Goal: Task Accomplishment & Management: Use online tool/utility

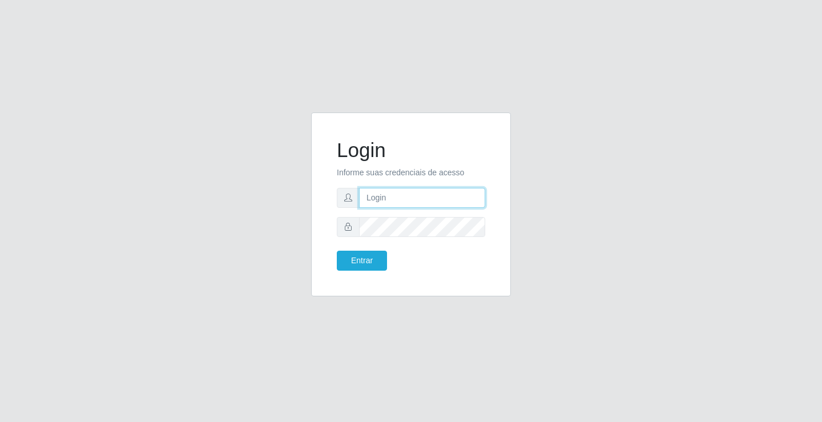
click at [421, 203] on input "text" at bounding box center [422, 198] width 126 height 20
type input "william@ideal"
click at [337, 251] on button "Entrar" at bounding box center [362, 261] width 50 height 20
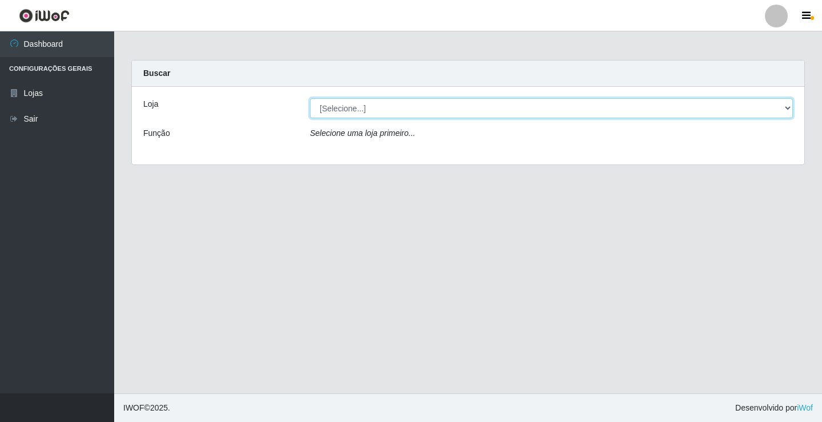
click at [403, 110] on select "[Selecione...] Ideal - Conceição" at bounding box center [551, 108] width 483 height 20
select select "231"
click at [310, 98] on select "[Selecione...] Ideal - Conceição" at bounding box center [551, 108] width 483 height 20
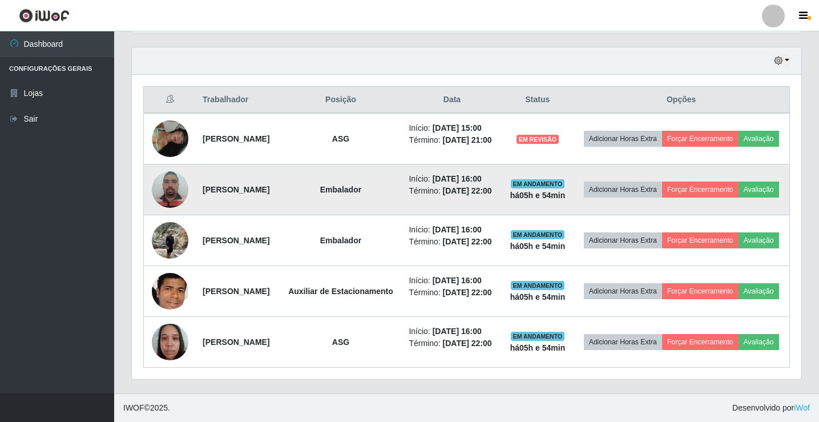
scroll to position [373, 0]
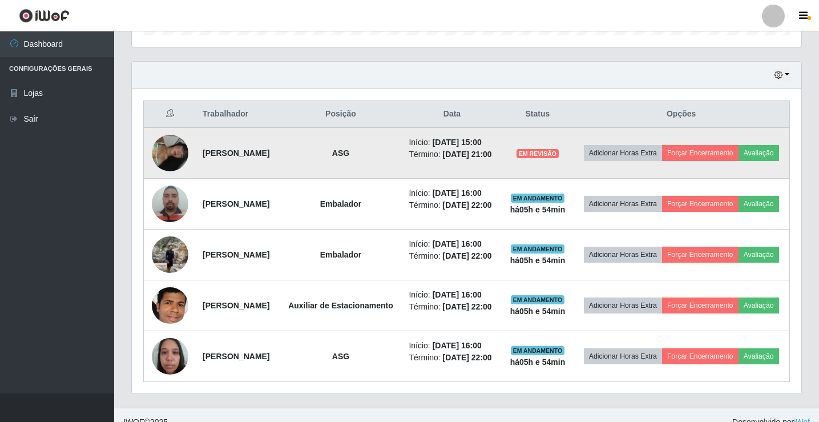
click at [174, 157] on img at bounding box center [170, 153] width 37 height 37
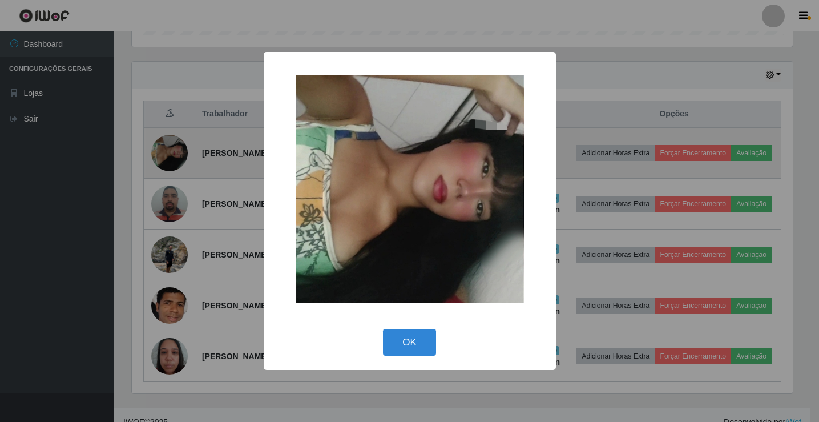
scroll to position [237, 664]
click at [174, 157] on div "× OK Cancel" at bounding box center [411, 211] width 822 height 422
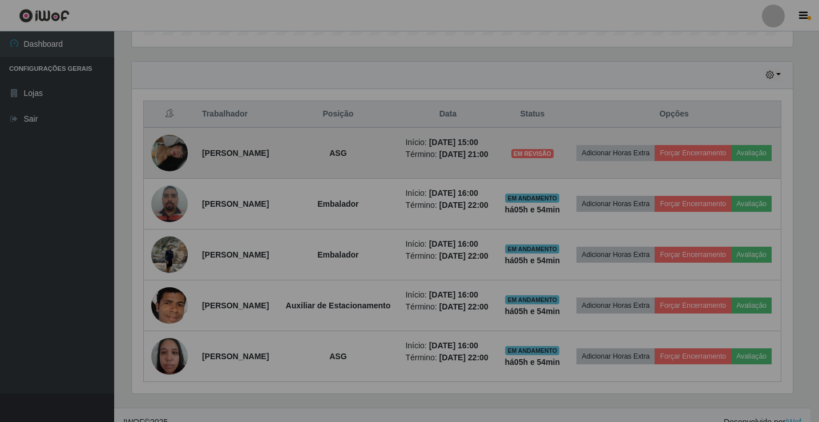
scroll to position [237, 670]
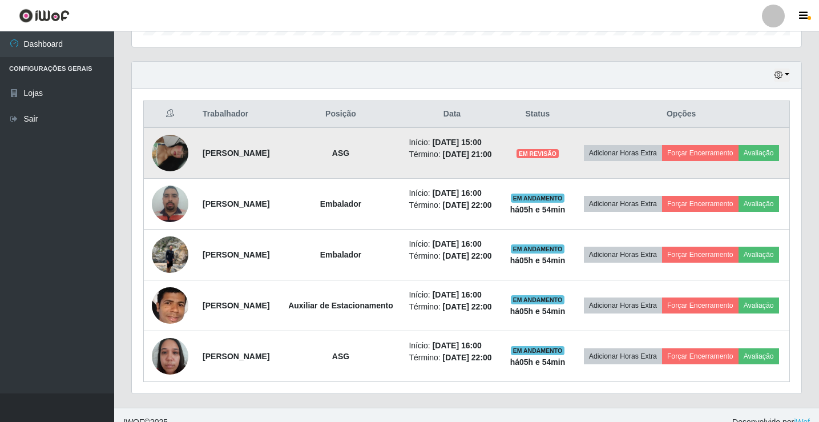
click at [163, 165] on img at bounding box center [170, 153] width 37 height 37
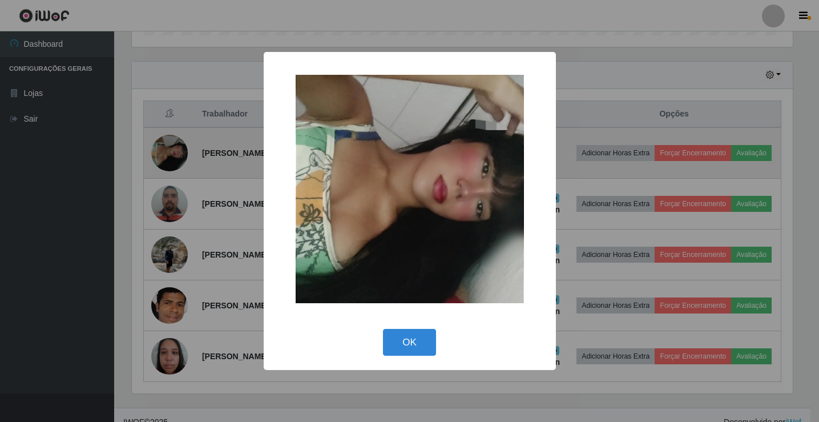
scroll to position [237, 664]
click at [163, 165] on div "× OK Cancel" at bounding box center [411, 211] width 822 height 422
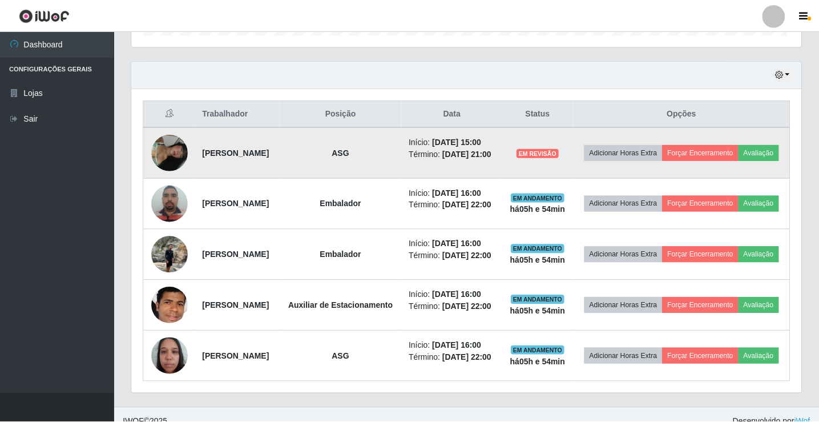
scroll to position [237, 670]
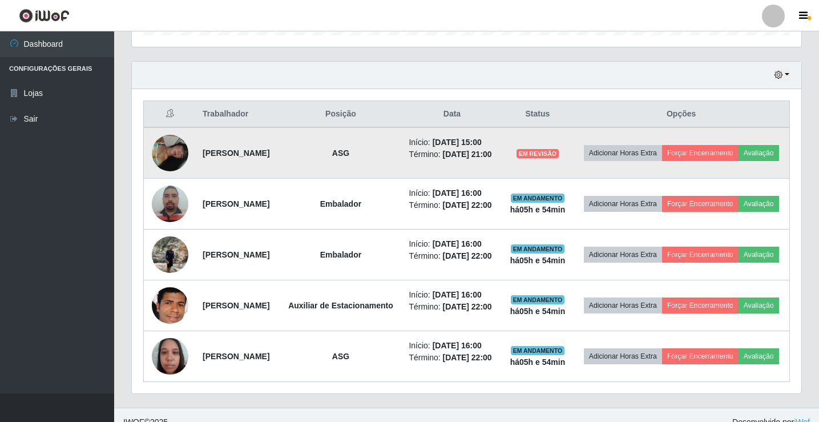
click at [170, 155] on img at bounding box center [170, 153] width 37 height 37
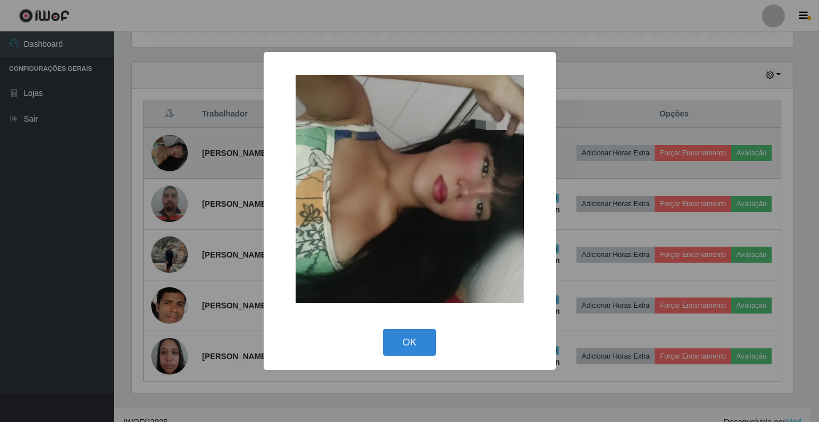
scroll to position [237, 664]
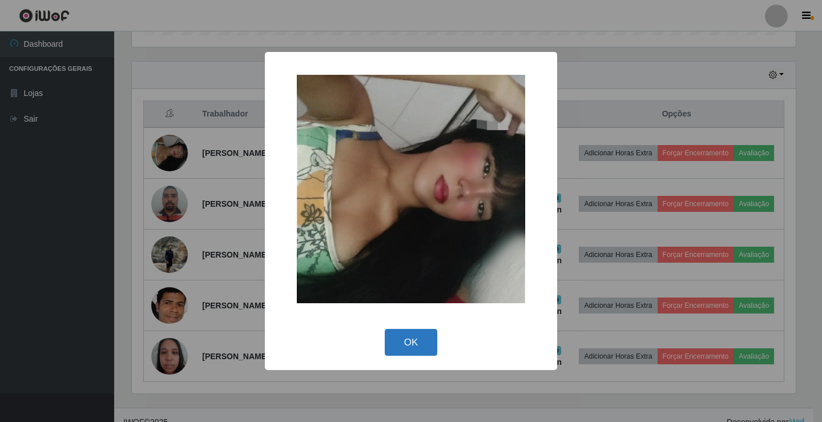
drag, startPoint x: 412, startPoint y: 336, endPoint x: 405, endPoint y: 335, distance: 7.1
click at [407, 335] on button "OK" at bounding box center [411, 342] width 53 height 27
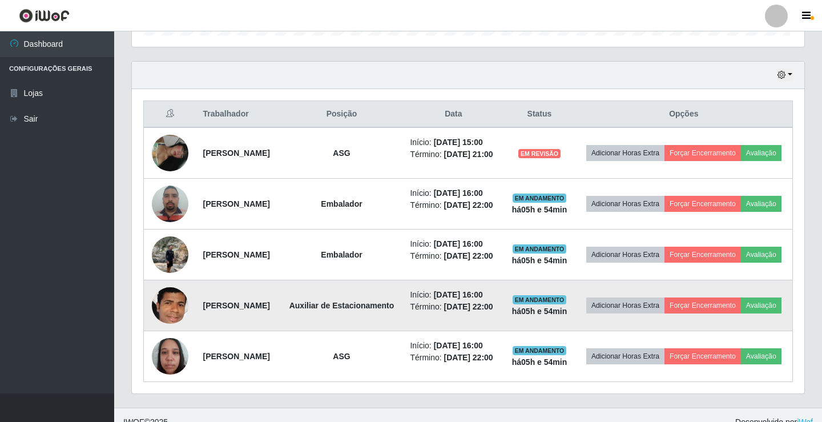
scroll to position [237, 670]
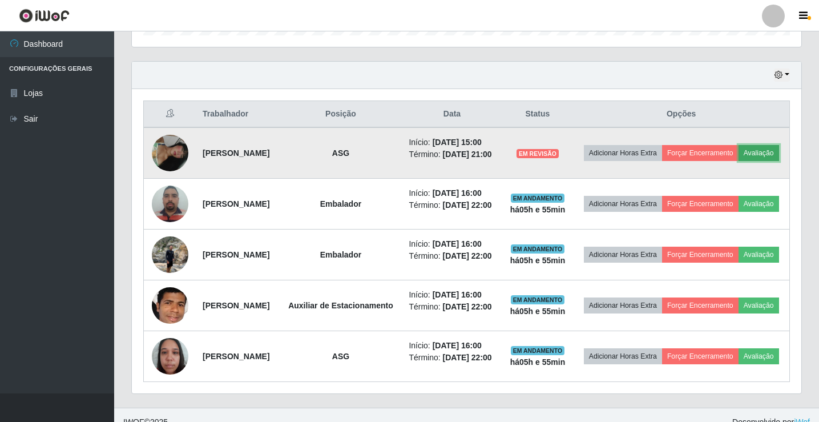
click at [739, 161] on button "Avaliação" at bounding box center [759, 153] width 41 height 16
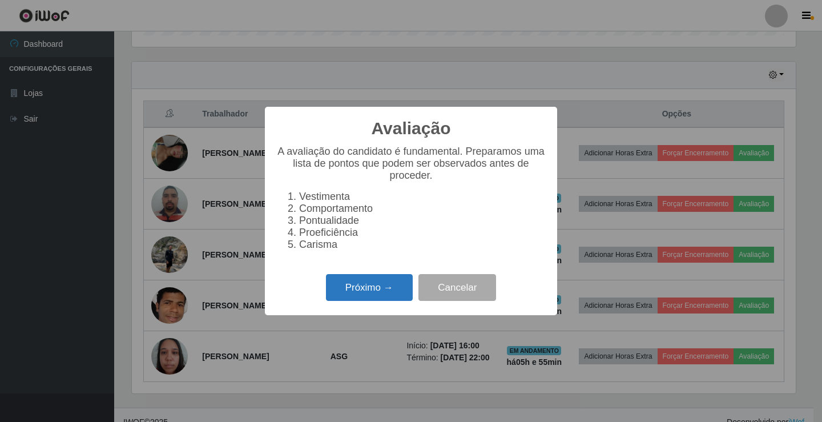
click at [395, 299] on button "Próximo →" at bounding box center [369, 287] width 87 height 27
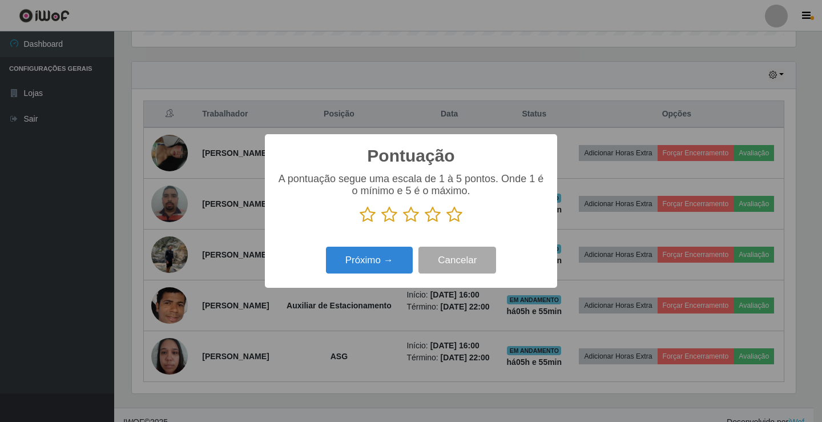
scroll to position [570742, 570315]
click at [449, 218] on icon at bounding box center [455, 214] width 16 height 17
click at [447, 223] on input "radio" at bounding box center [447, 223] width 0 height 0
click at [405, 264] on button "Próximo →" at bounding box center [369, 260] width 87 height 27
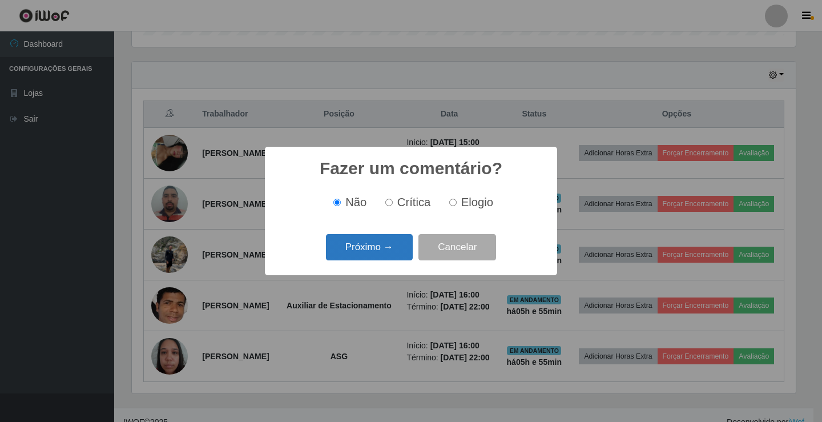
click at [407, 250] on button "Próximo →" at bounding box center [369, 247] width 87 height 27
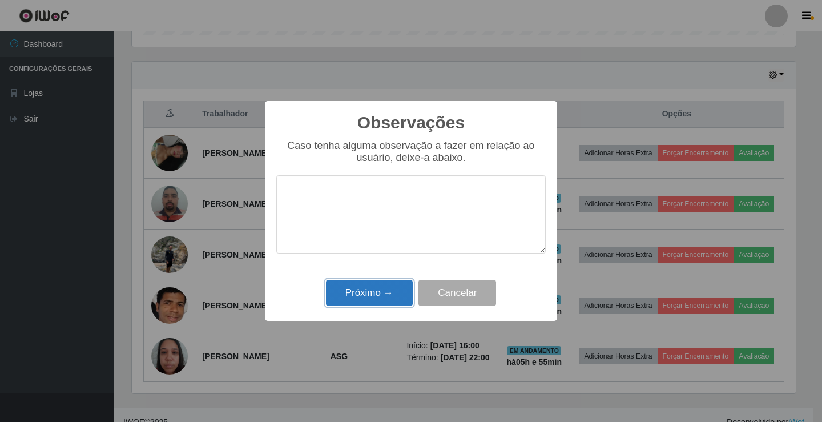
click at [393, 292] on button "Próximo →" at bounding box center [369, 293] width 87 height 27
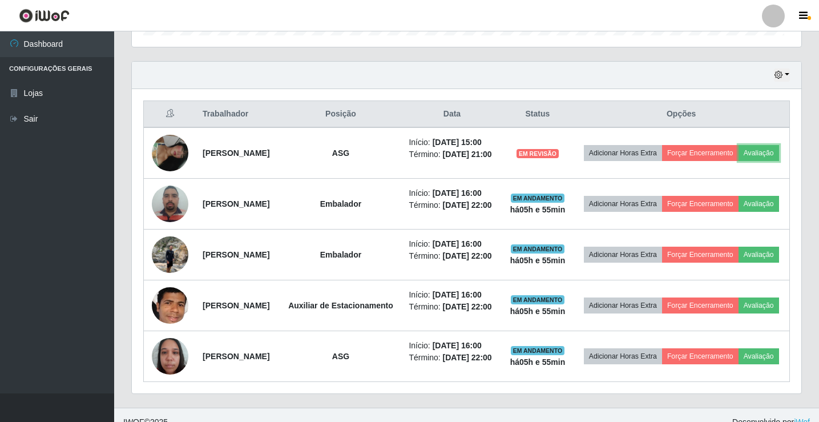
scroll to position [237, 670]
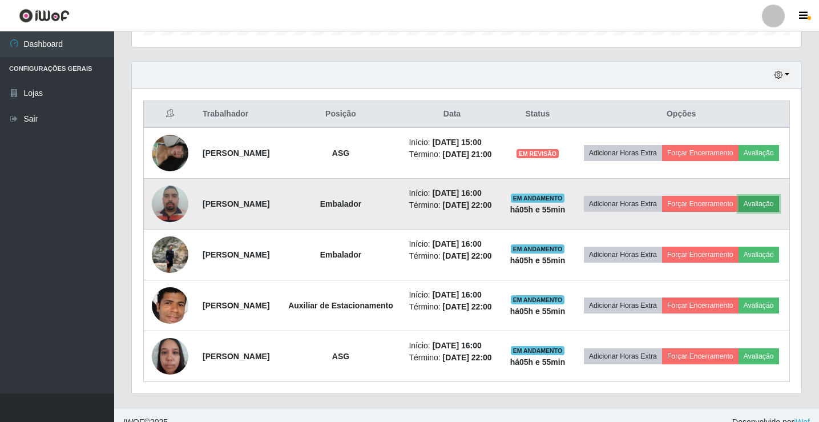
click at [739, 212] on button "Avaliação" at bounding box center [759, 204] width 41 height 16
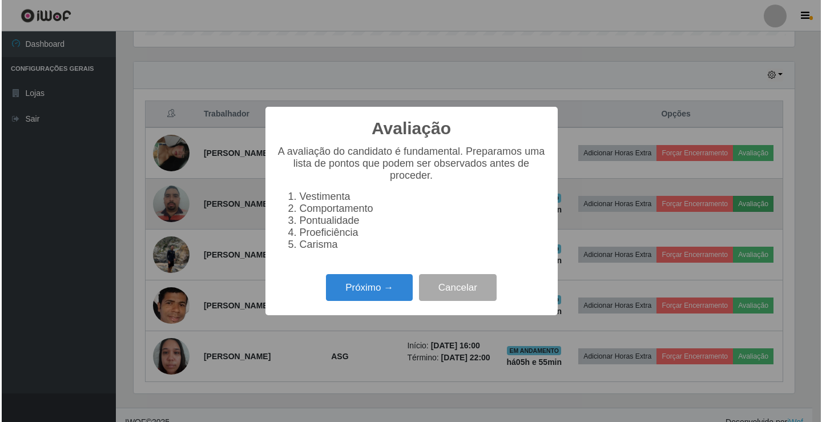
scroll to position [237, 664]
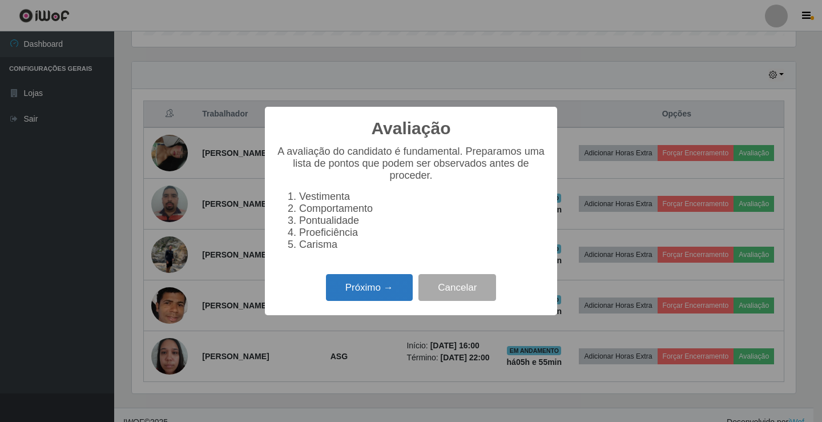
click at [360, 301] on button "Próximo →" at bounding box center [369, 287] width 87 height 27
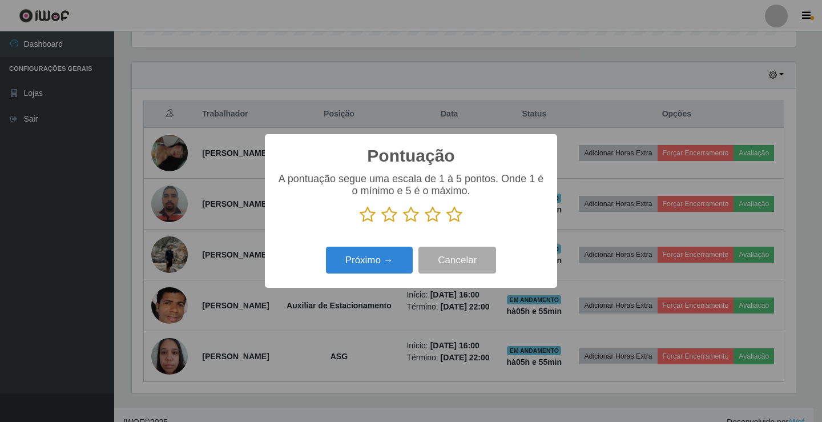
click at [452, 220] on icon at bounding box center [455, 214] width 16 height 17
click at [447, 223] on input "radio" at bounding box center [447, 223] width 0 height 0
click at [397, 256] on button "Próximo →" at bounding box center [369, 260] width 87 height 27
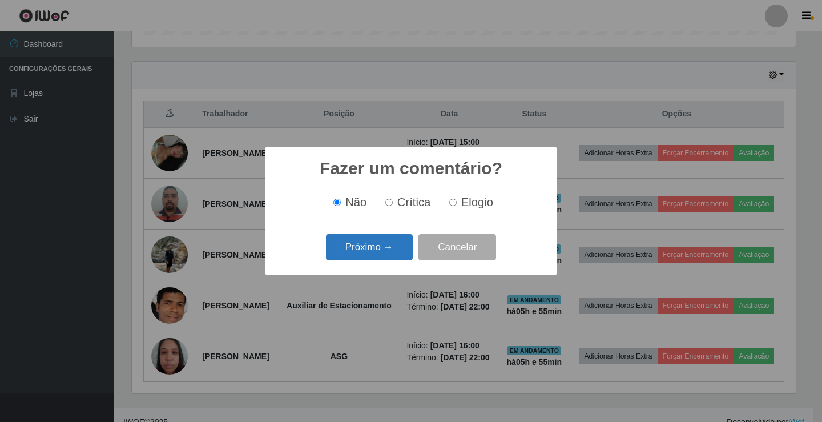
click at [401, 256] on button "Próximo →" at bounding box center [369, 247] width 87 height 27
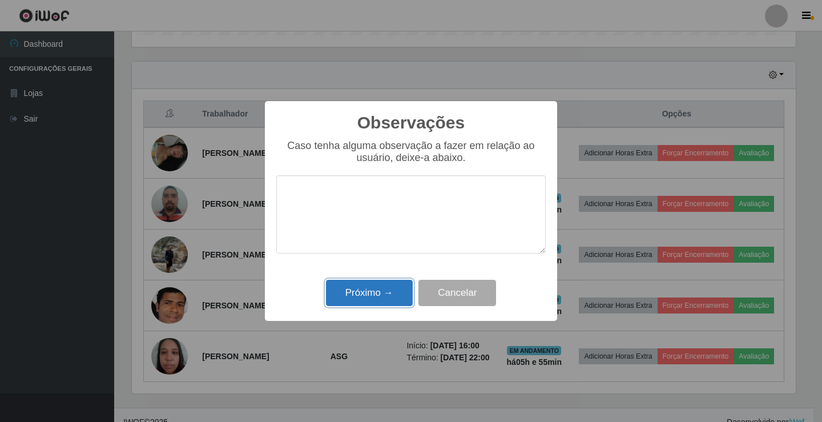
click at [359, 294] on button "Próximo →" at bounding box center [369, 293] width 87 height 27
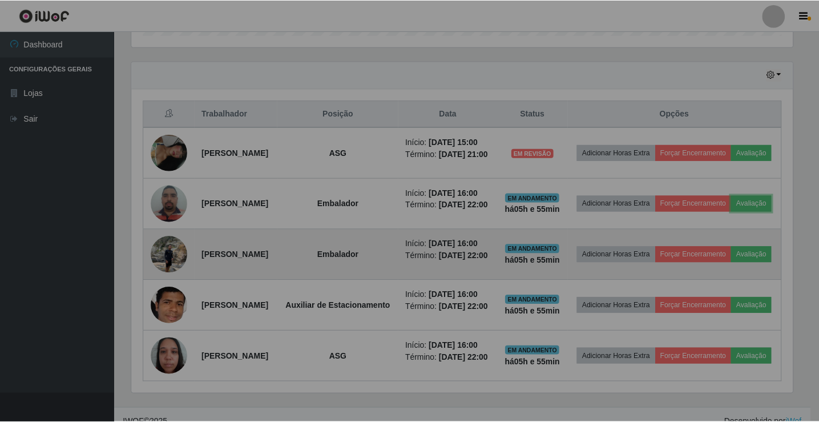
scroll to position [237, 670]
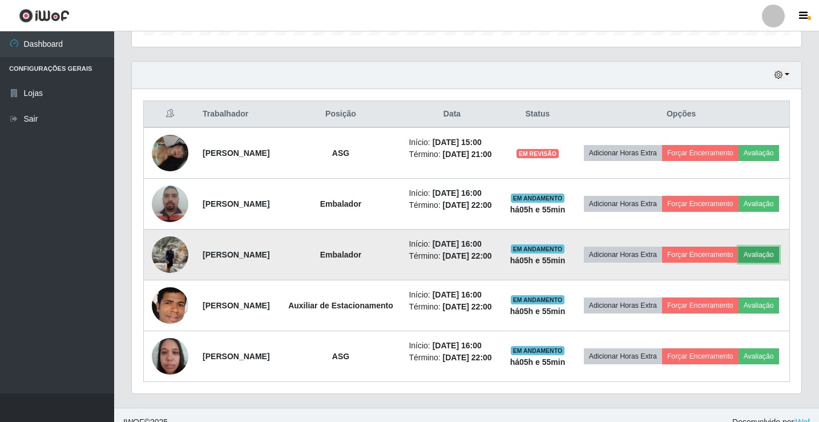
click at [739, 263] on button "Avaliação" at bounding box center [759, 255] width 41 height 16
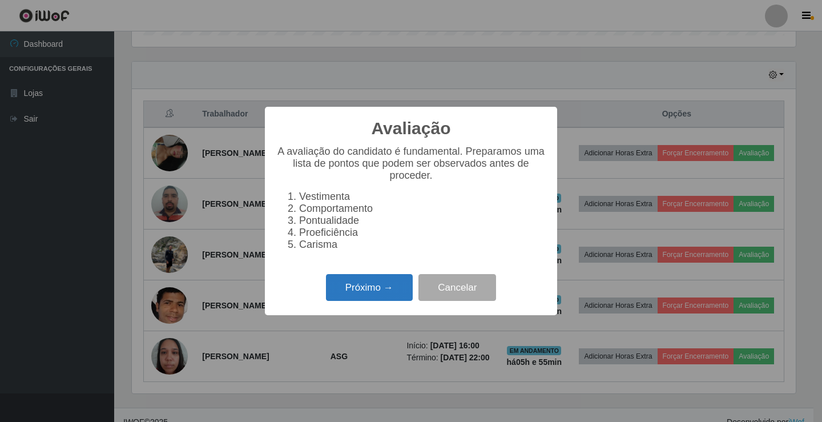
click at [370, 291] on button "Próximo →" at bounding box center [369, 287] width 87 height 27
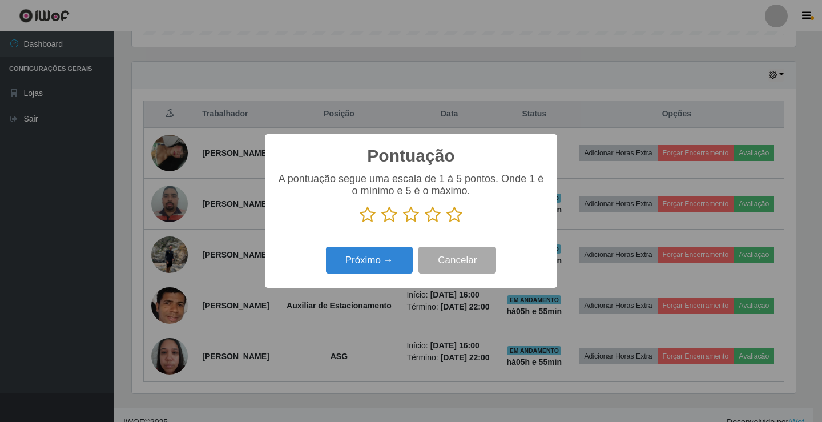
click at [457, 214] on icon at bounding box center [455, 214] width 16 height 17
click at [447, 223] on input "radio" at bounding box center [447, 223] width 0 height 0
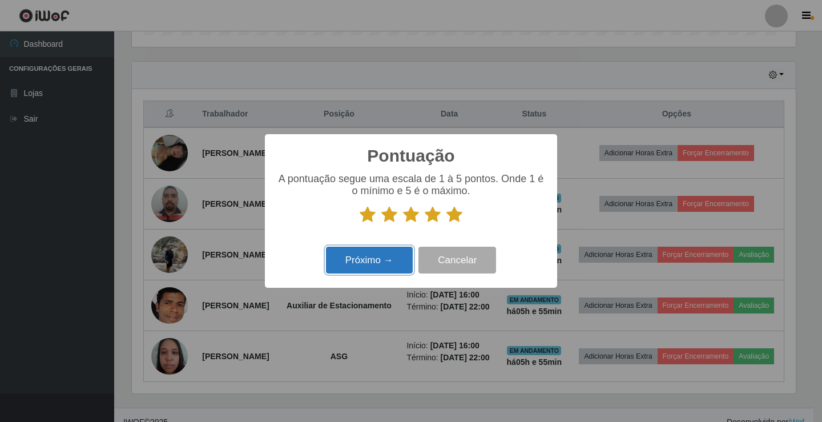
click at [390, 261] on button "Próximo →" at bounding box center [369, 260] width 87 height 27
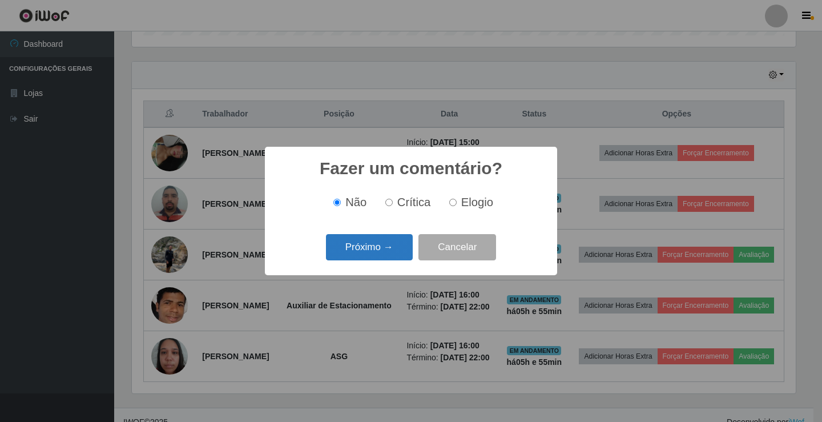
click at [390, 247] on button "Próximo →" at bounding box center [369, 247] width 87 height 27
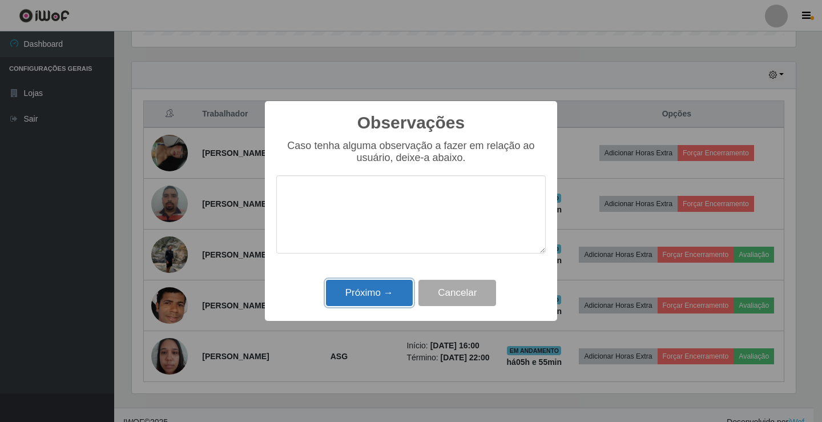
click at [384, 288] on button "Próximo →" at bounding box center [369, 293] width 87 height 27
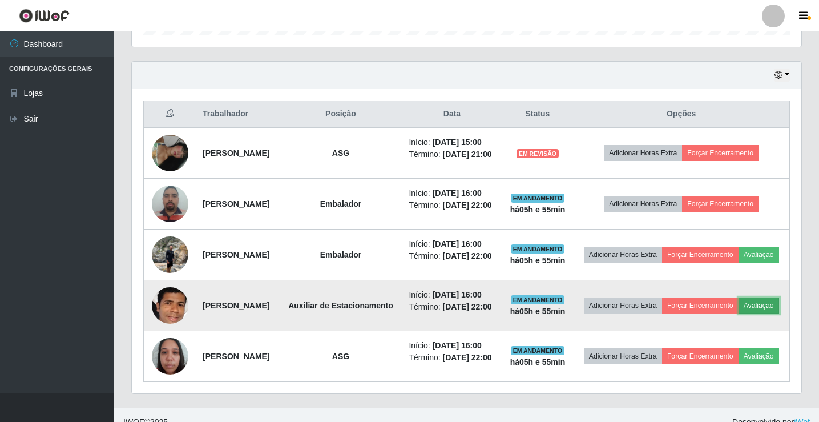
click at [739, 313] on button "Avaliação" at bounding box center [759, 305] width 41 height 16
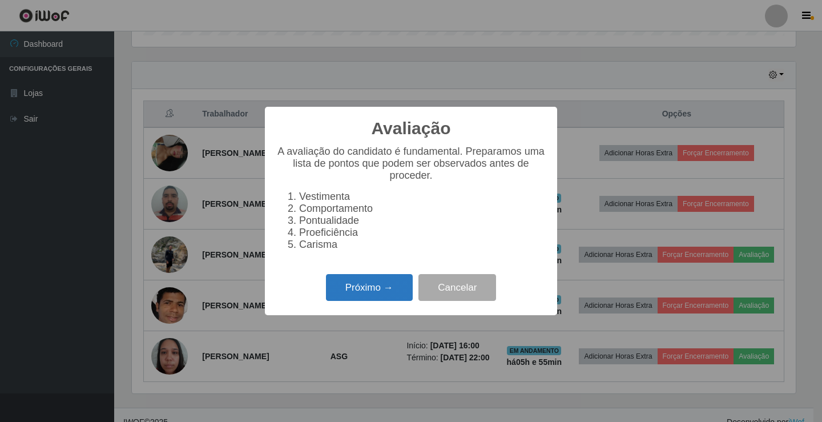
click at [355, 292] on button "Próximo →" at bounding box center [369, 287] width 87 height 27
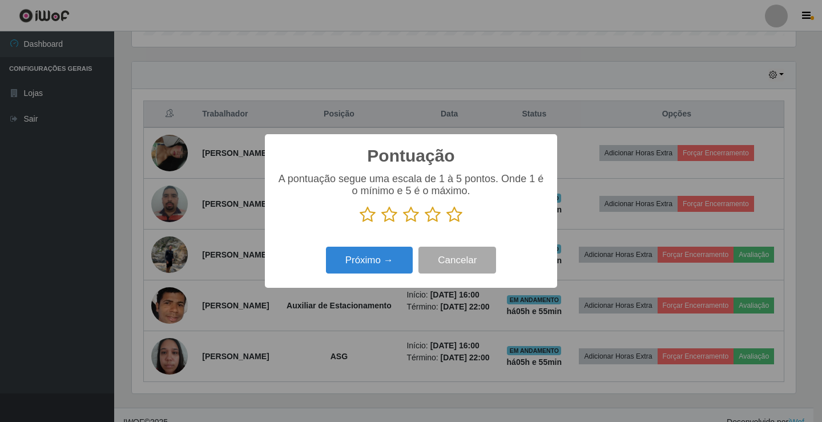
click at [454, 215] on icon at bounding box center [455, 214] width 16 height 17
click at [447, 223] on input "radio" at bounding box center [447, 223] width 0 height 0
click at [377, 259] on button "Próximo →" at bounding box center [369, 260] width 87 height 27
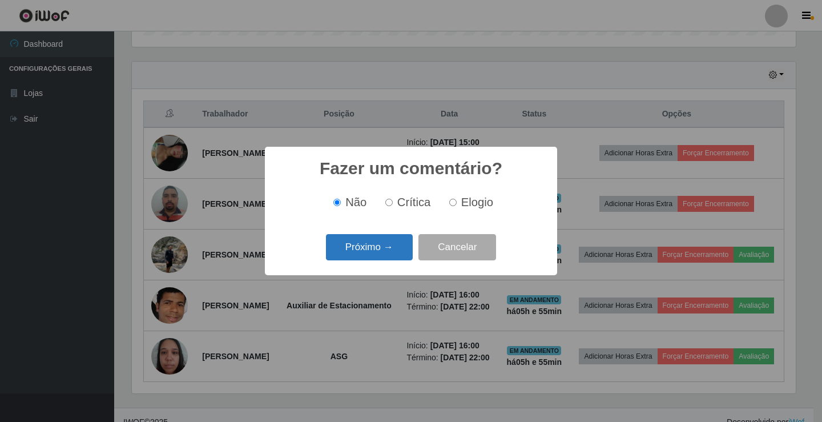
click at [384, 242] on button "Próximo →" at bounding box center [369, 247] width 87 height 27
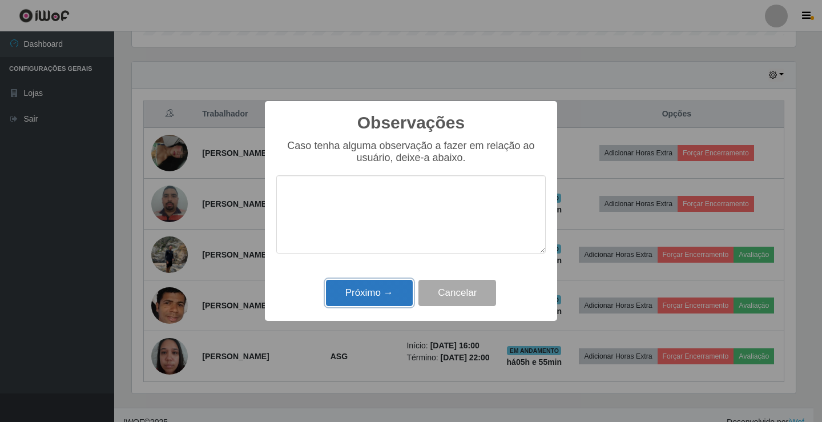
click at [385, 286] on button "Próximo →" at bounding box center [369, 293] width 87 height 27
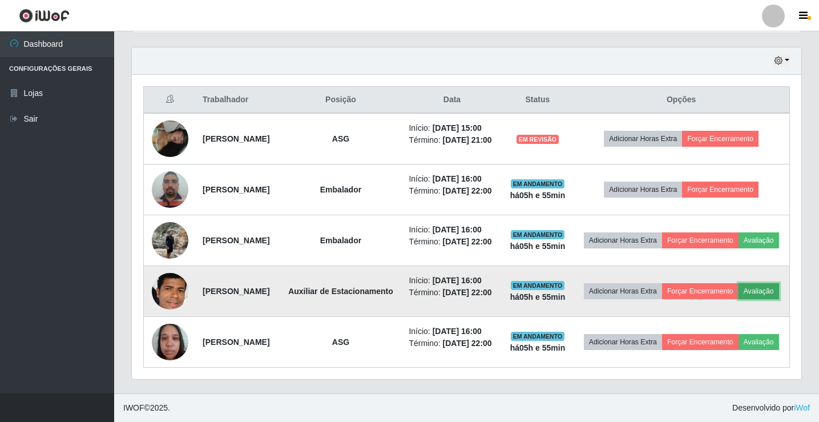
click at [739, 286] on button "Avaliação" at bounding box center [759, 291] width 41 height 16
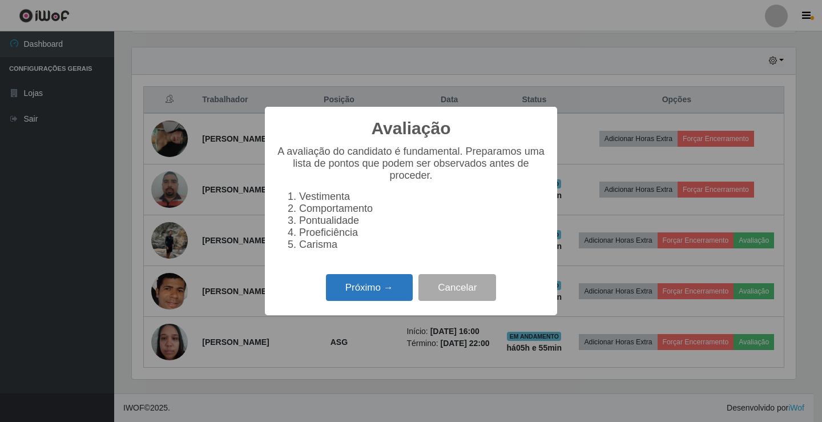
click at [373, 292] on button "Próximo →" at bounding box center [369, 287] width 87 height 27
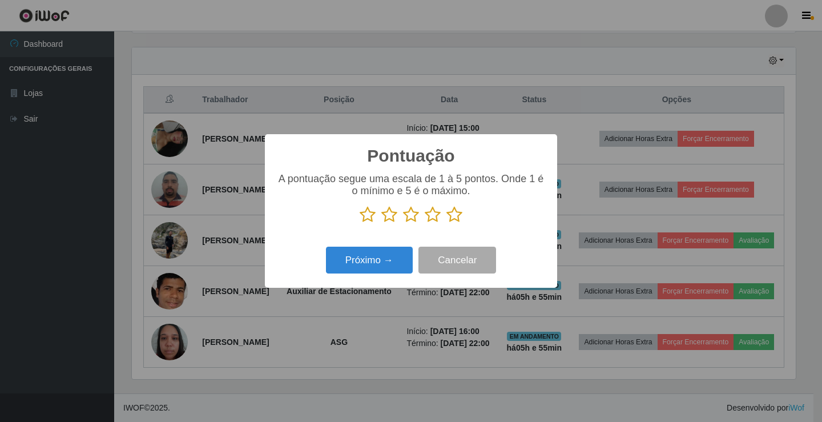
click at [455, 216] on icon at bounding box center [455, 214] width 16 height 17
click at [447, 223] on input "radio" at bounding box center [447, 223] width 0 height 0
click at [388, 260] on button "Próximo →" at bounding box center [369, 260] width 87 height 27
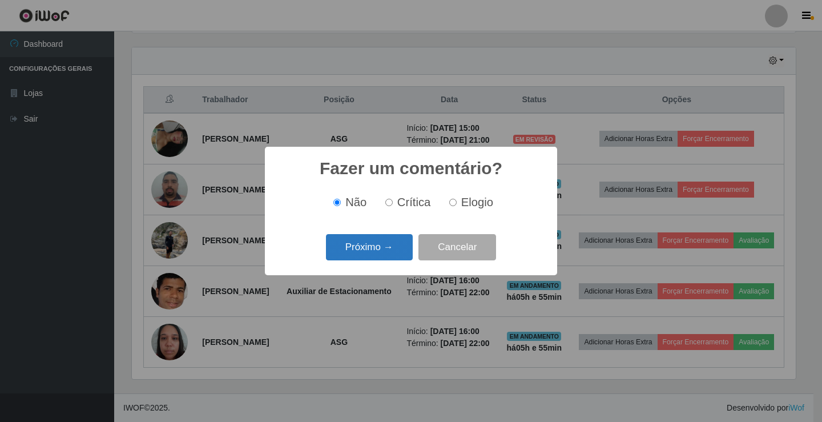
click at [388, 243] on button "Próximo →" at bounding box center [369, 247] width 87 height 27
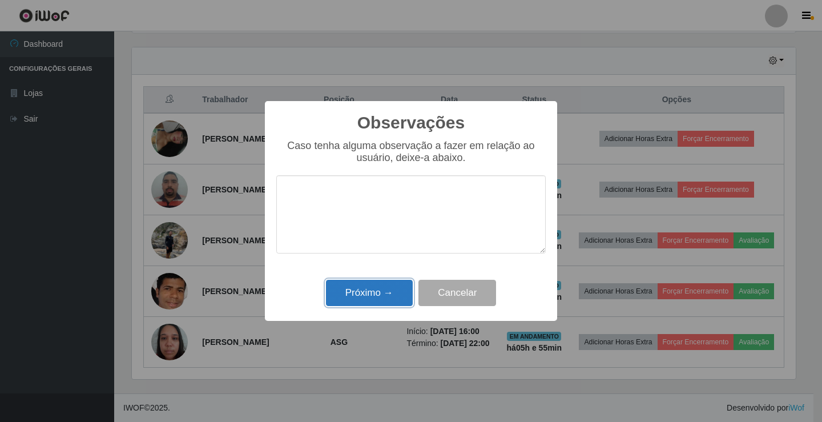
click at [363, 293] on button "Próximo →" at bounding box center [369, 293] width 87 height 27
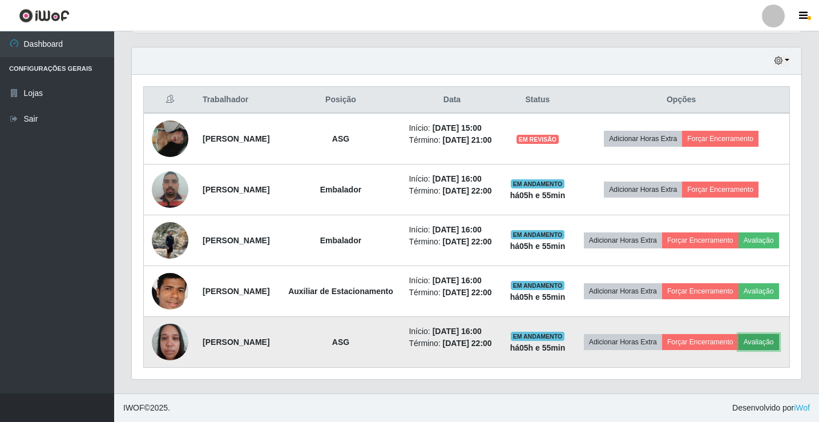
click at [739, 345] on button "Avaliação" at bounding box center [759, 342] width 41 height 16
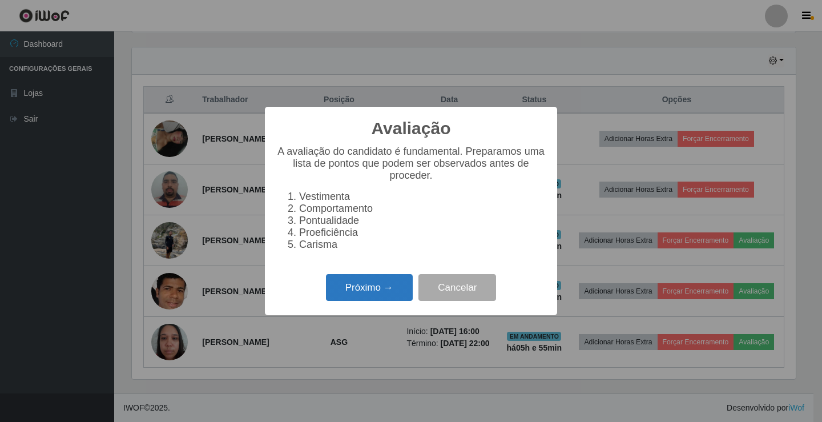
click at [381, 285] on button "Próximo →" at bounding box center [369, 287] width 87 height 27
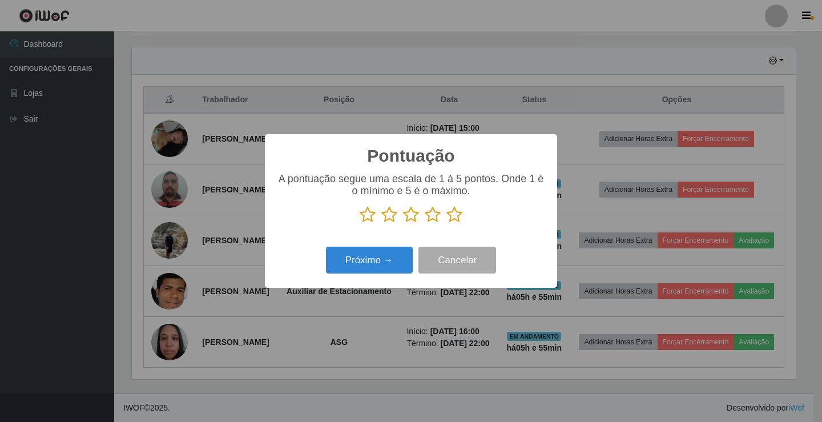
click at [455, 215] on icon at bounding box center [455, 214] width 16 height 17
click at [447, 223] on input "radio" at bounding box center [447, 223] width 0 height 0
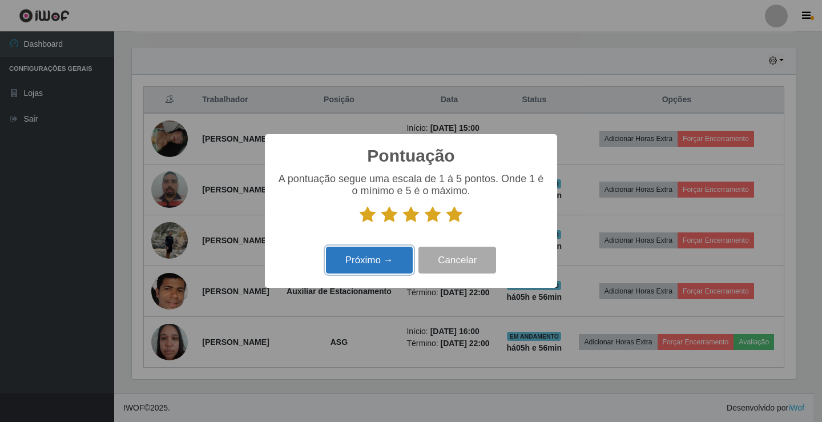
click at [377, 261] on button "Próximo →" at bounding box center [369, 260] width 87 height 27
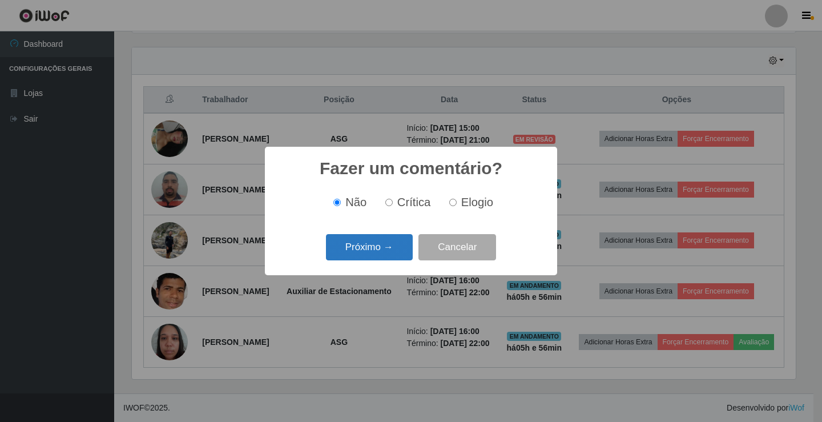
click at [377, 250] on button "Próximo →" at bounding box center [369, 247] width 87 height 27
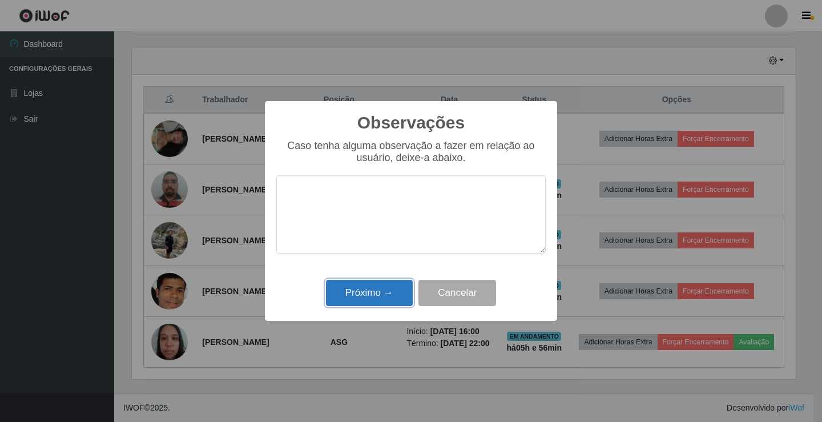
click at [377, 299] on button "Próximo →" at bounding box center [369, 293] width 87 height 27
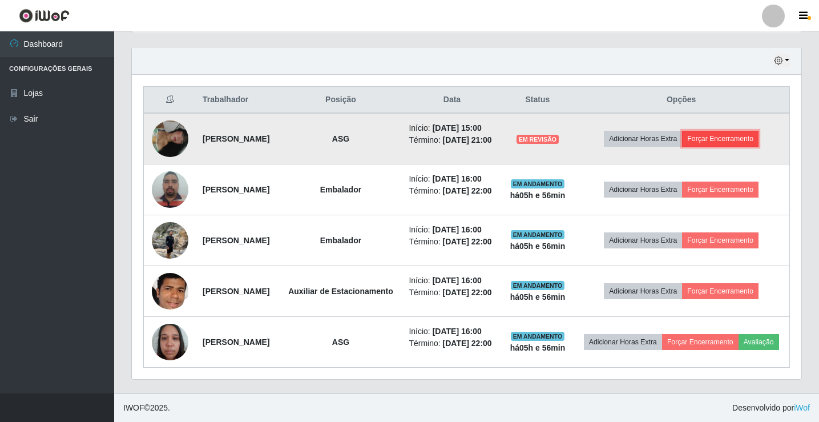
click at [715, 131] on button "Forçar Encerramento" at bounding box center [720, 139] width 77 height 16
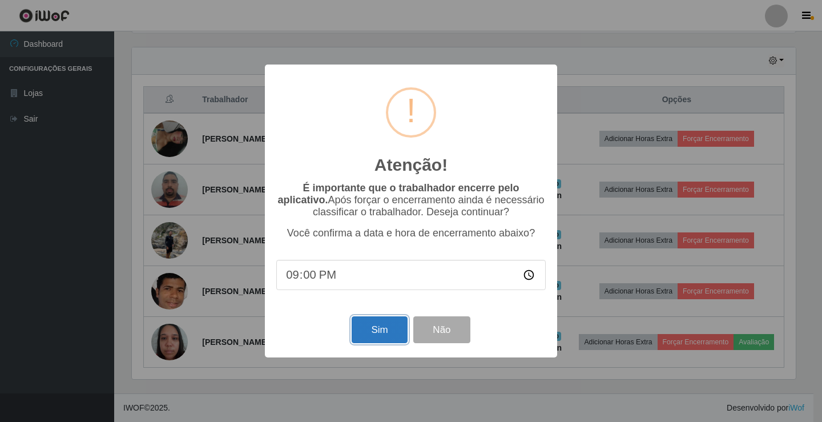
click at [390, 332] on button "Sim" at bounding box center [379, 329] width 55 height 27
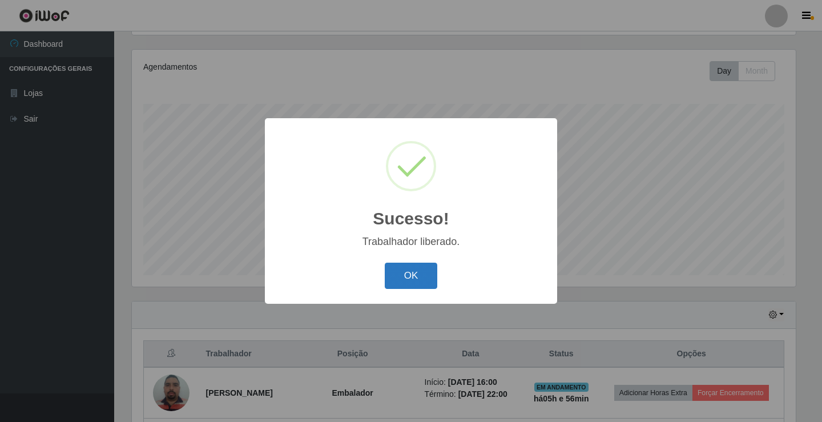
click at [411, 271] on button "OK" at bounding box center [411, 276] width 53 height 27
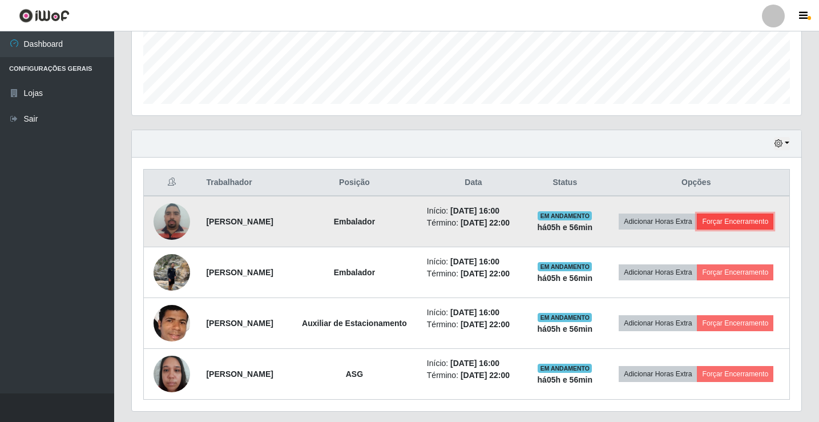
click at [705, 230] on button "Forçar Encerramento" at bounding box center [735, 222] width 77 height 16
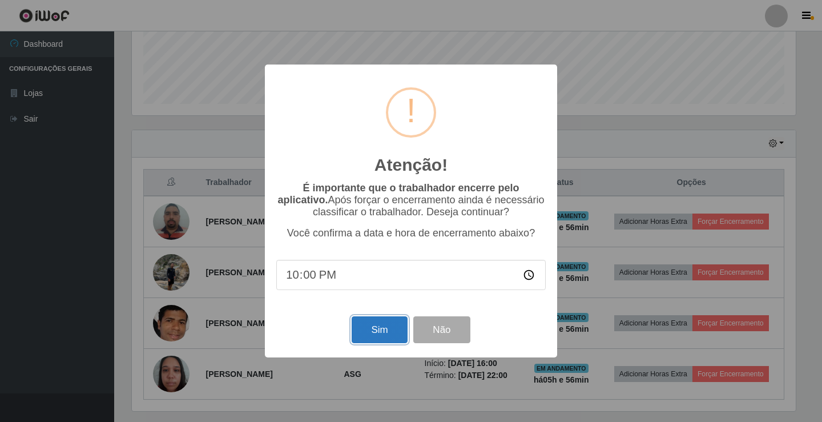
click at [376, 335] on button "Sim" at bounding box center [379, 329] width 55 height 27
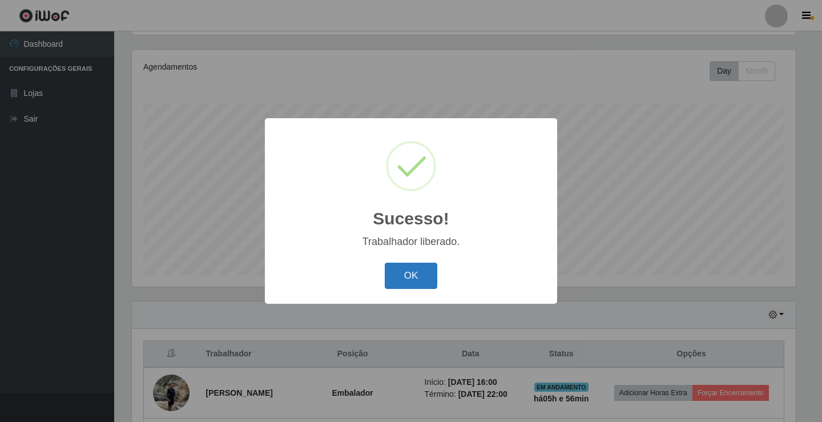
click at [411, 267] on button "OK" at bounding box center [411, 276] width 53 height 27
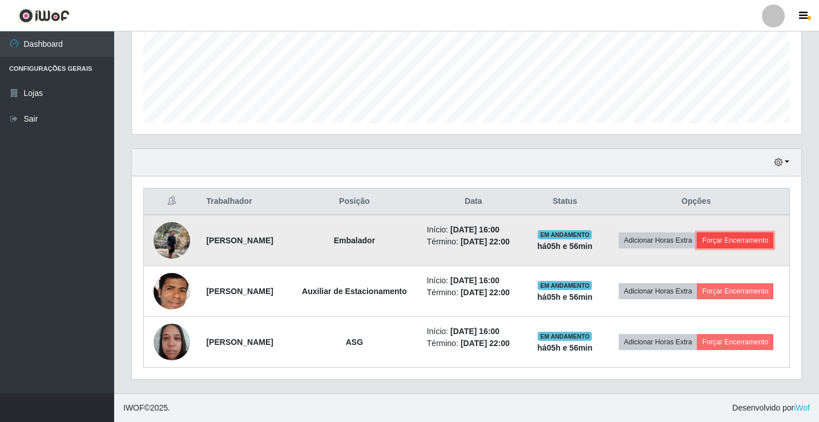
click at [733, 236] on button "Forçar Encerramento" at bounding box center [735, 240] width 77 height 16
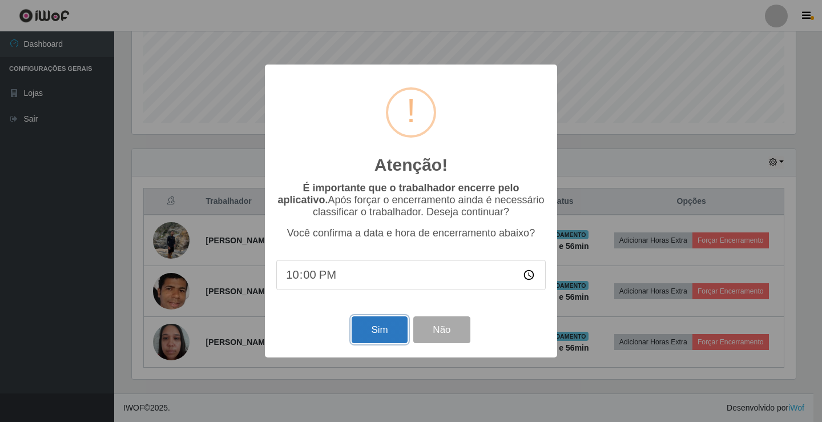
click at [369, 339] on button "Sim" at bounding box center [379, 329] width 55 height 27
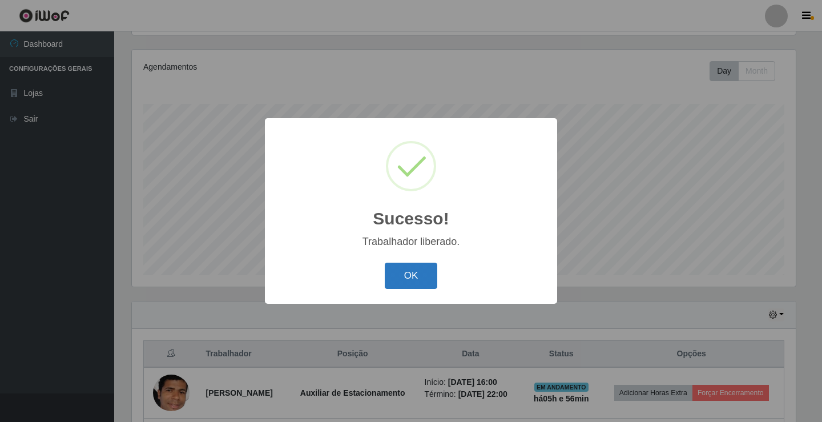
click at [414, 273] on button "OK" at bounding box center [411, 276] width 53 height 27
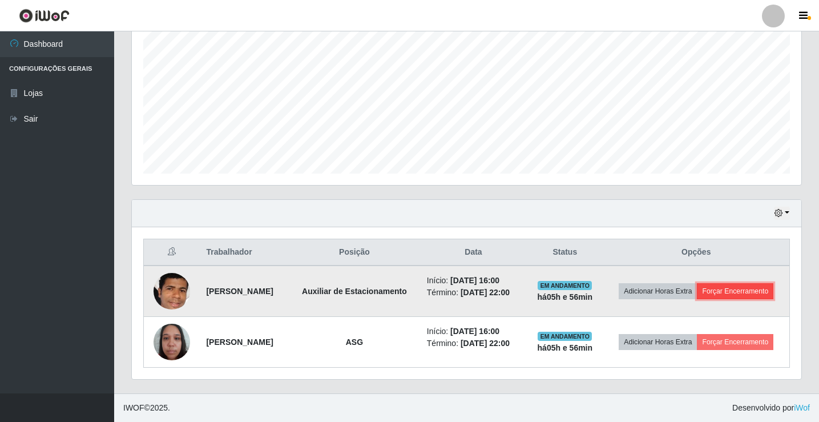
click at [758, 291] on button "Forçar Encerramento" at bounding box center [735, 291] width 77 height 16
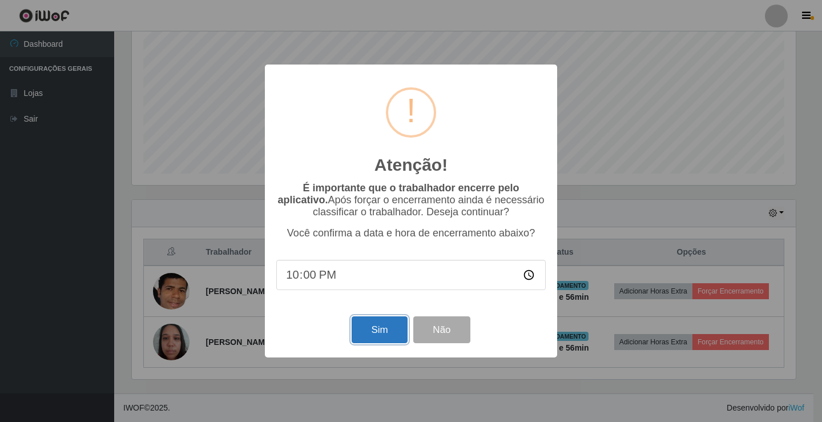
click at [377, 333] on button "Sim" at bounding box center [379, 329] width 55 height 27
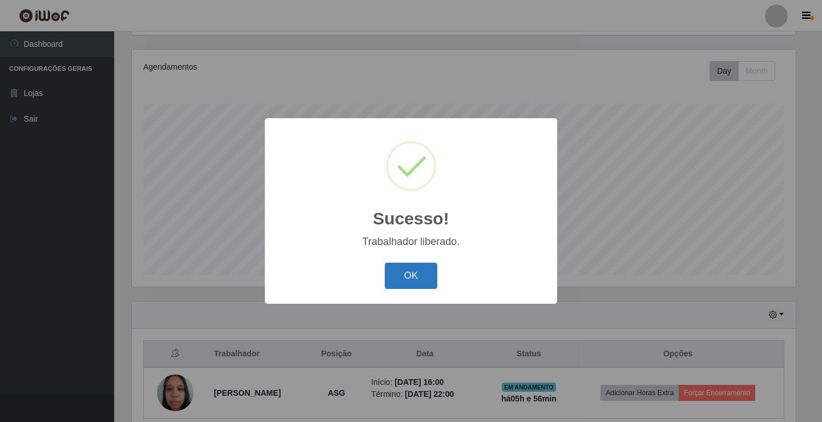
click at [410, 276] on button "OK" at bounding box center [411, 276] width 53 height 27
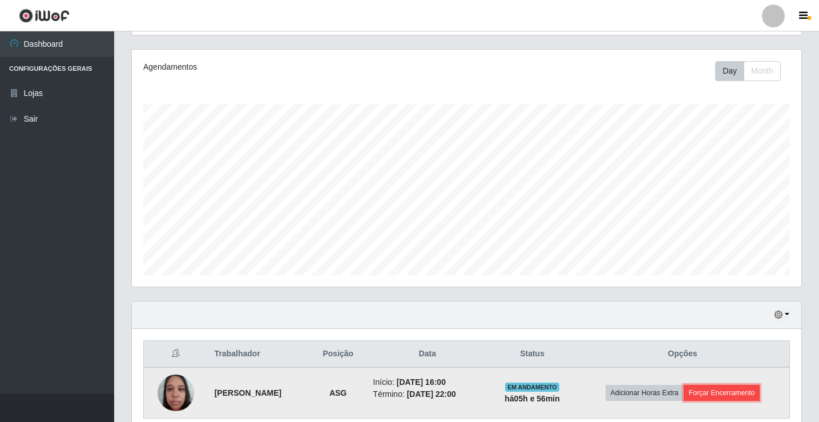
click at [721, 391] on button "Forçar Encerramento" at bounding box center [722, 393] width 77 height 16
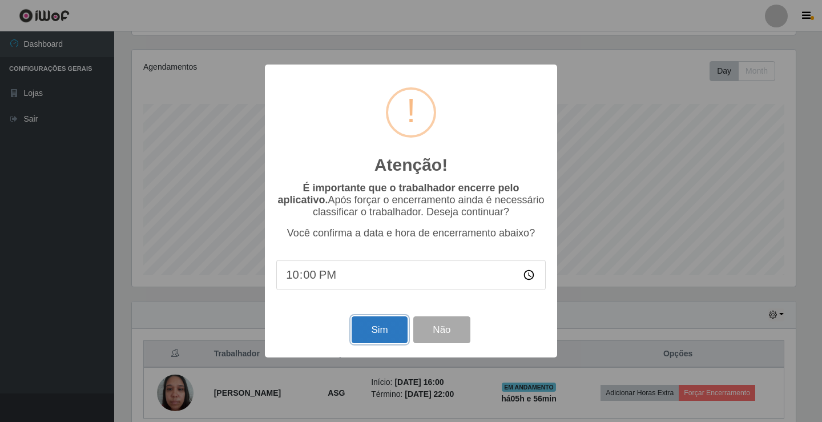
click at [373, 325] on button "Sim" at bounding box center [379, 329] width 55 height 27
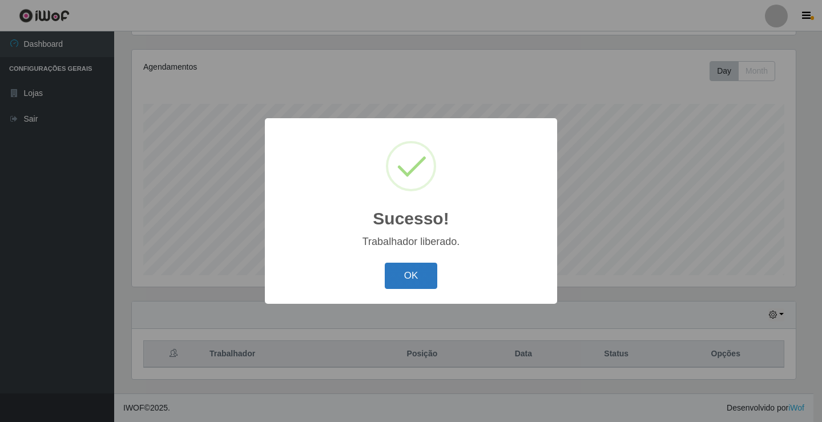
click at [416, 284] on button "OK" at bounding box center [411, 276] width 53 height 27
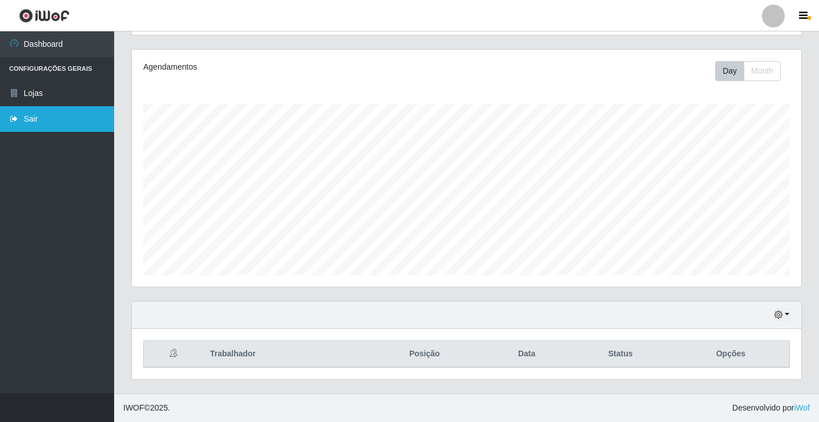
click at [33, 122] on link "Sair" at bounding box center [57, 119] width 114 height 26
